Goal: Task Accomplishment & Management: Use online tool/utility

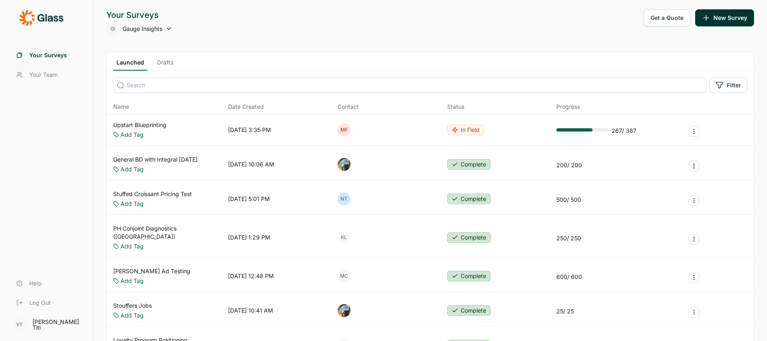
scroll to position [2, 0]
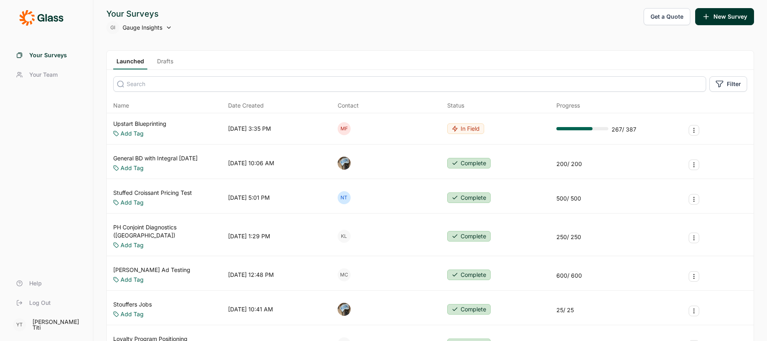
click at [287, 18] on div "Your Surveys GI Gauge Insights Get a Quote New Survey" at bounding box center [430, 21] width 648 height 26
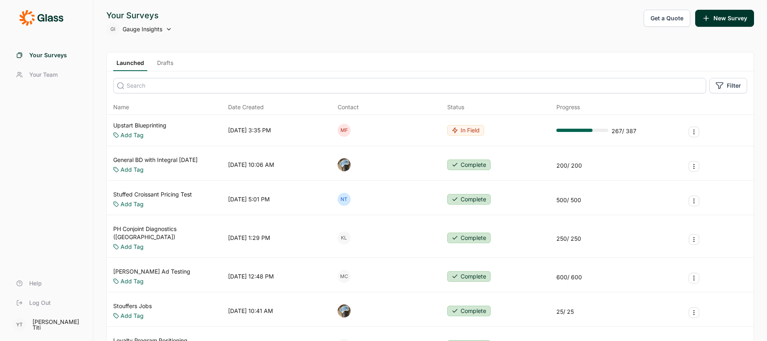
click at [165, 127] on link "Upstart Blueprinting" at bounding box center [139, 125] width 53 height 8
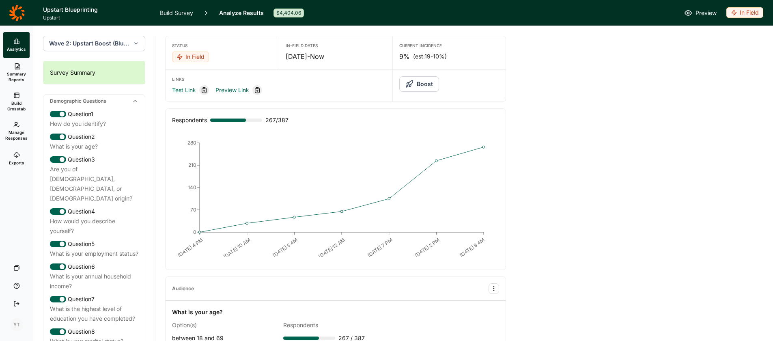
click at [744, 15] on div "In Field" at bounding box center [744, 12] width 37 height 11
click at [17, 140] on span "Manage Responses" at bounding box center [16, 134] width 22 height 11
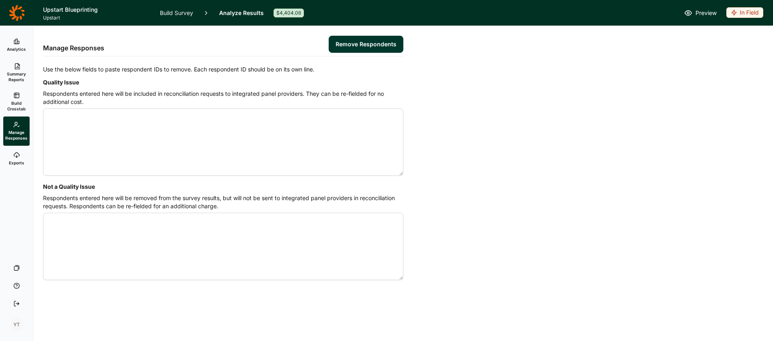
click at [17, 113] on link "Build Crosstab" at bounding box center [16, 101] width 26 height 29
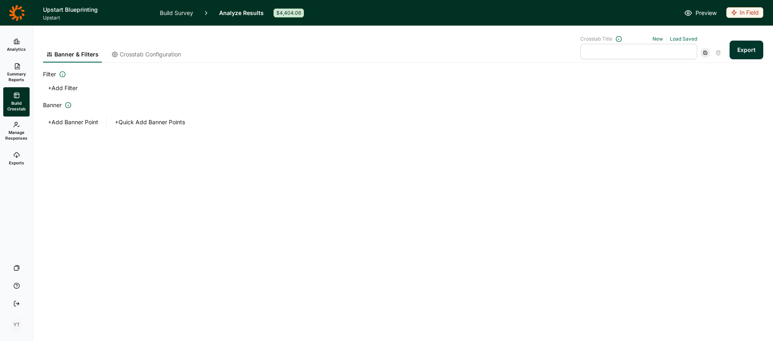
click at [22, 78] on span "Summary Reports" at bounding box center [16, 76] width 20 height 11
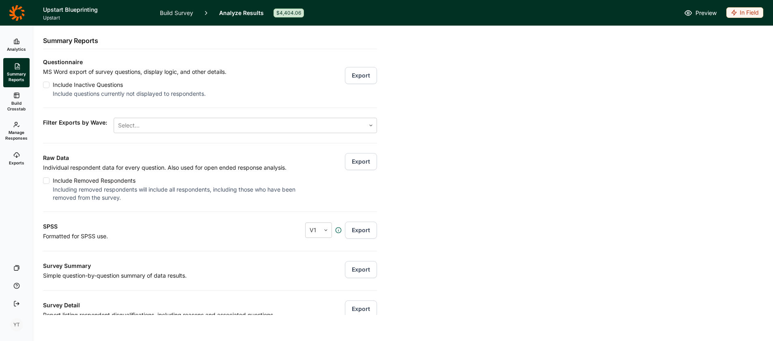
click at [20, 142] on link "Manage Responses" at bounding box center [16, 130] width 26 height 29
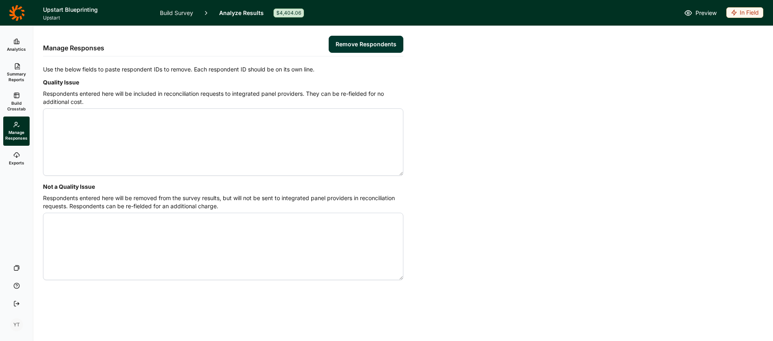
click at [15, 49] on span "Analytics" at bounding box center [16, 49] width 19 height 6
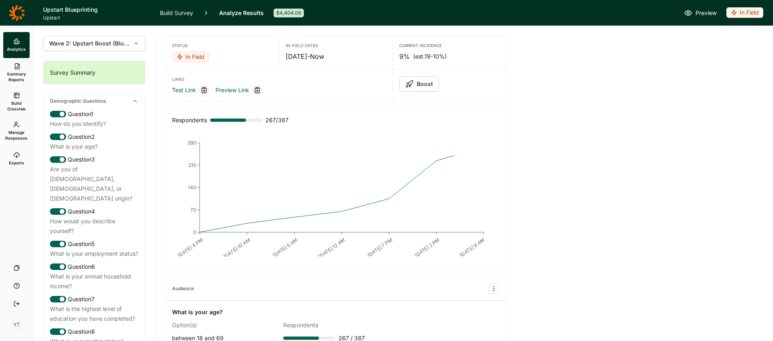
click at [19, 80] on span "Summary Reports" at bounding box center [16, 76] width 20 height 11
